Goal: Check status: Check status

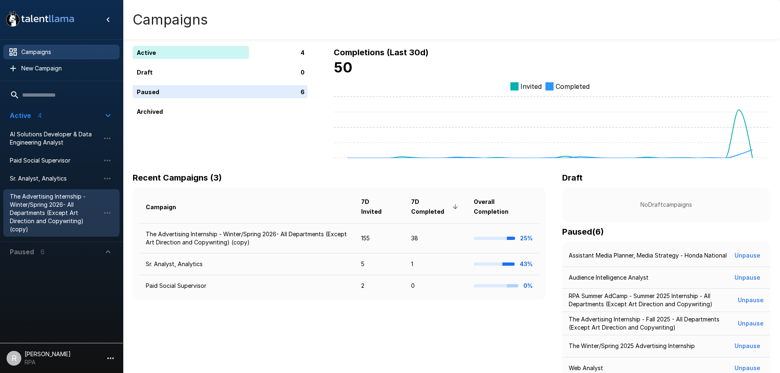
click at [53, 202] on span "The Advertising Internship - Winter/Spring 2026- All Departments (Except Art Di…" at bounding box center [55, 212] width 90 height 41
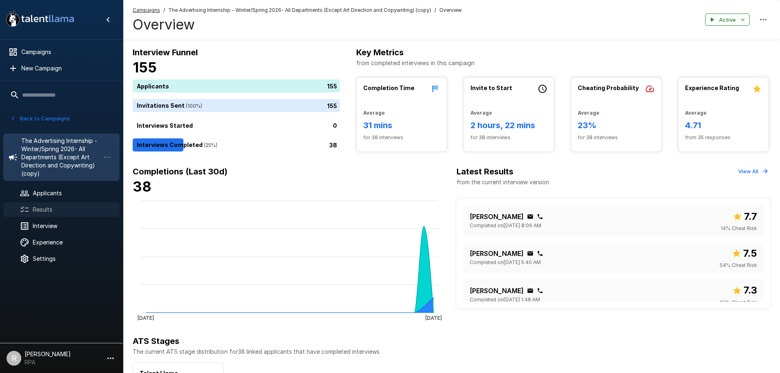
click at [49, 211] on span "Results" at bounding box center [73, 209] width 80 height 8
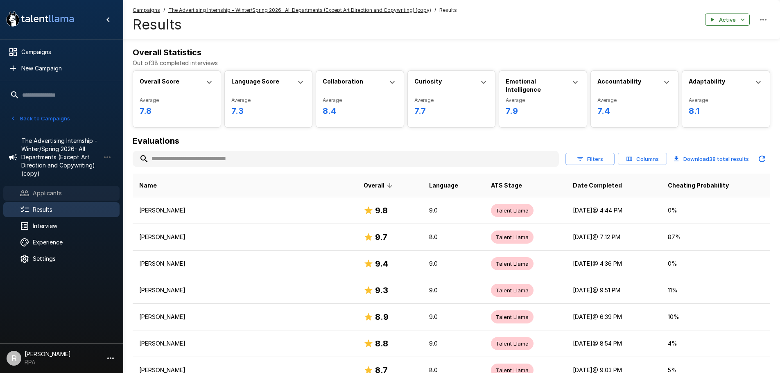
click at [52, 189] on span "Applicants" at bounding box center [73, 193] width 80 height 8
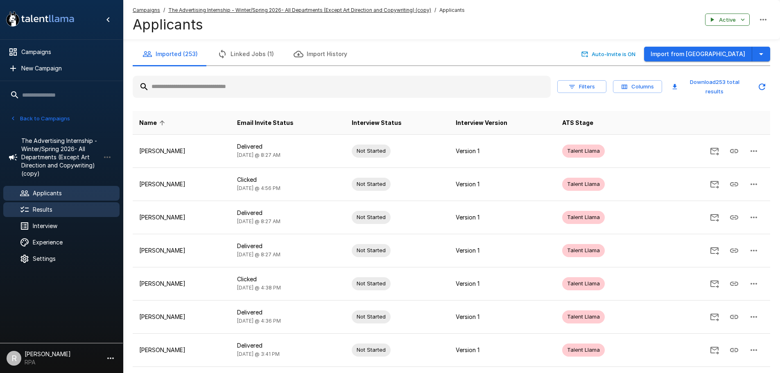
click at [97, 208] on span "Results" at bounding box center [73, 209] width 80 height 8
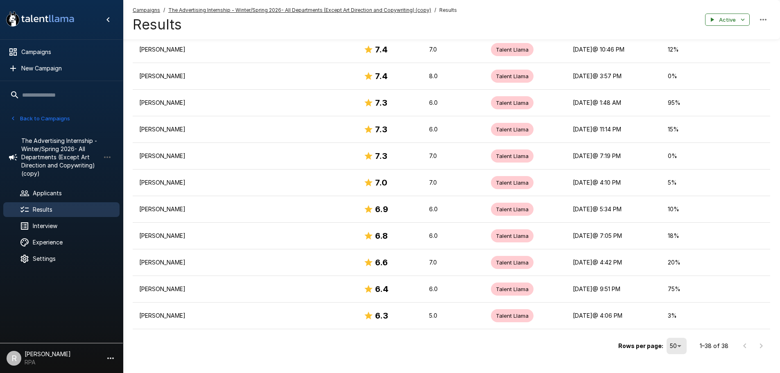
scroll to position [895, 0]
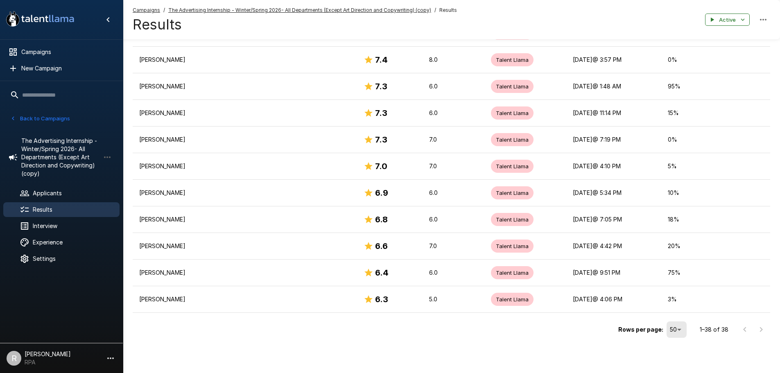
click at [767, 328] on div at bounding box center [752, 329] width 33 height 16
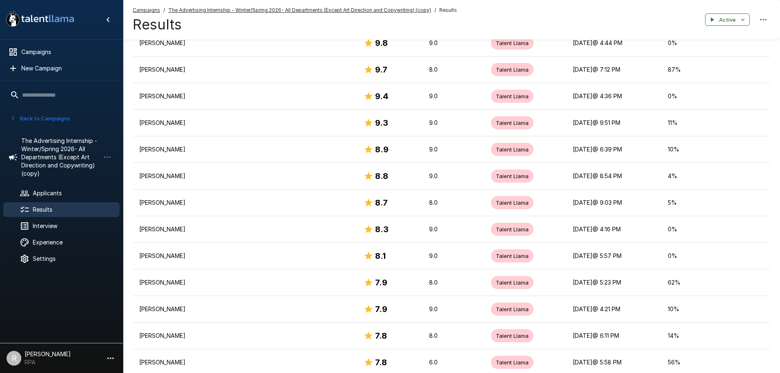
scroll to position [118, 0]
